Goal: Task Accomplishment & Management: Manage account settings

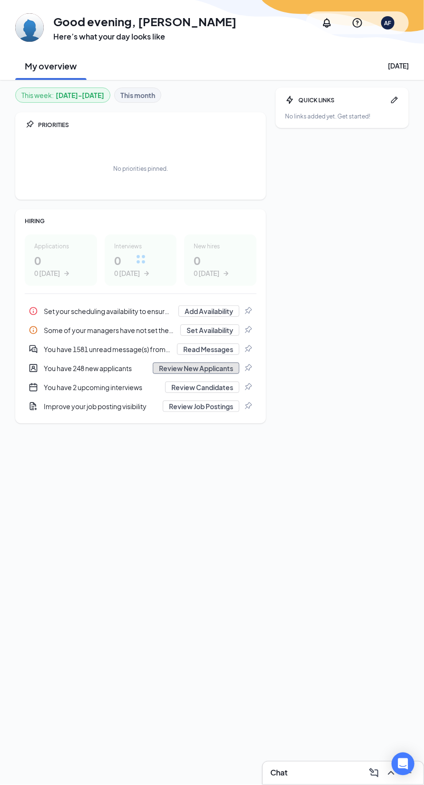
click at [207, 370] on button "Review New Applicants" at bounding box center [196, 368] width 87 height 11
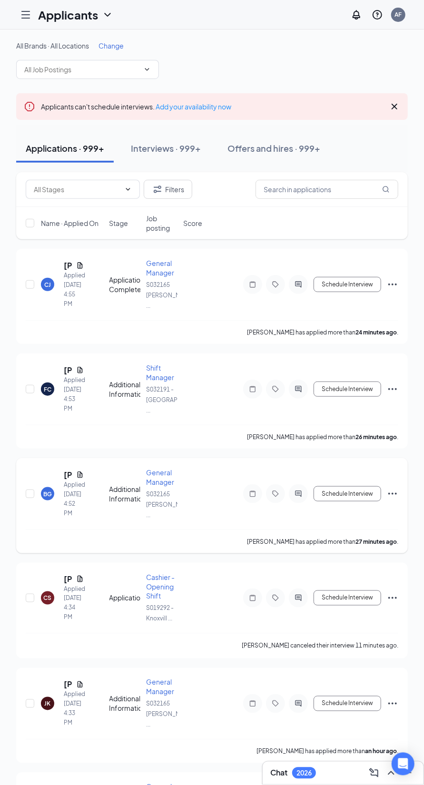
click at [155, 468] on span "General Manager" at bounding box center [160, 477] width 28 height 18
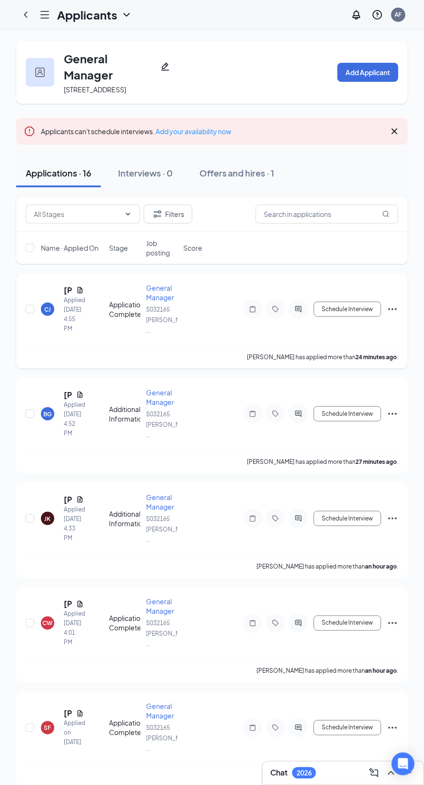
click at [393, 310] on icon "Ellipses" at bounding box center [392, 309] width 9 height 2
click at [228, 85] on div "General Manager [STREET_ADDRESS][PERSON_NAME] Add Applicant" at bounding box center [212, 72] width 392 height 63
click at [79, 294] on icon "Document" at bounding box center [80, 291] width 8 height 8
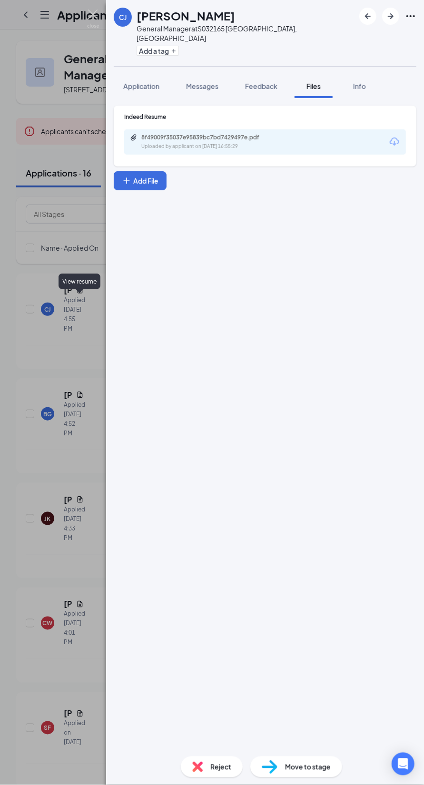
click at [263, 134] on div "8f49009f35037e95839bc7bd7429497e.pdf" at bounding box center [207, 138] width 133 height 8
click at [207, 768] on div "Reject" at bounding box center [212, 767] width 62 height 21
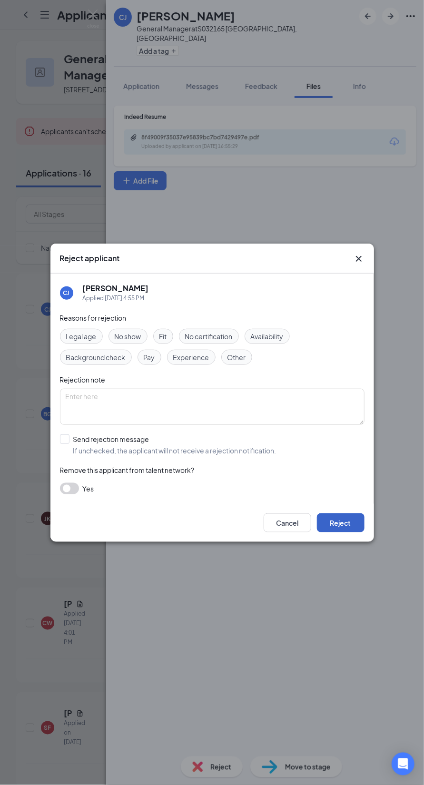
click at [351, 521] on button "Reject" at bounding box center [341, 523] width 48 height 19
